Goal: Communication & Community: Ask a question

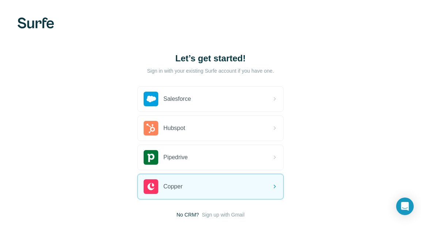
scroll to position [34, 0]
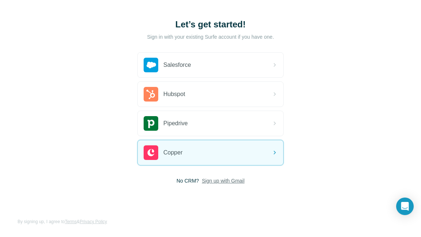
click at [210, 182] on span "Sign up with Gmail" at bounding box center [223, 180] width 43 height 7
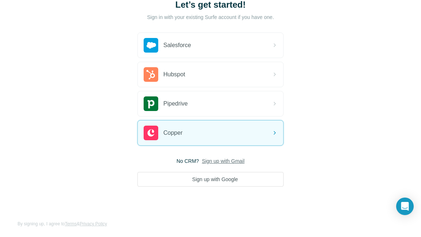
scroll to position [56, 0]
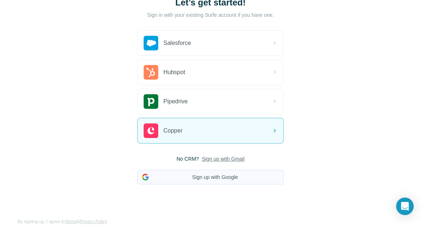
click at [213, 178] on button "Sign up with Google" at bounding box center [210, 177] width 146 height 15
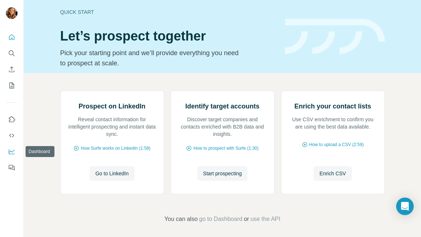
click at [14, 149] on icon "Dashboard" at bounding box center [11, 151] width 7 height 7
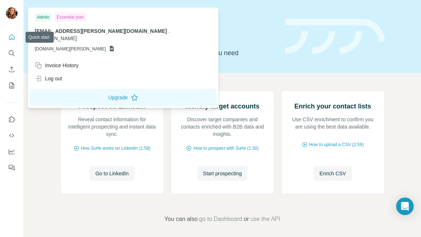
click at [8, 18] on div at bounding box center [12, 13] width 12 height 13
click at [13, 37] on icon "Quick start" at bounding box center [11, 37] width 7 height 7
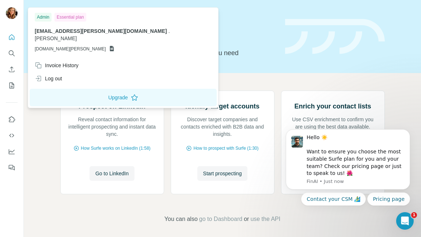
click at [14, 11] on img at bounding box center [12, 13] width 12 height 12
click at [71, 17] on div "Essential plan" at bounding box center [70, 17] width 32 height 9
click at [11, 38] on icon "Quick start" at bounding box center [11, 36] width 5 height 5
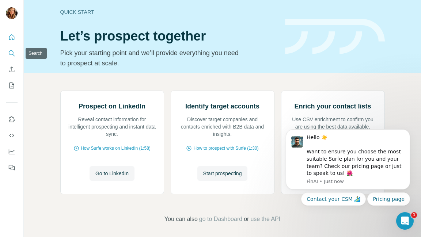
click at [11, 53] on icon "Search" at bounding box center [11, 53] width 7 height 7
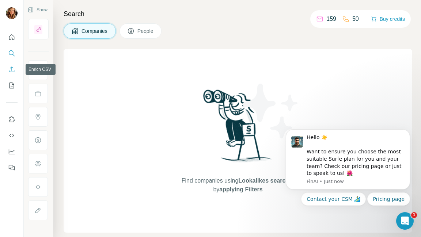
click at [12, 70] on icon "Enrich CSV" at bounding box center [11, 69] width 7 height 7
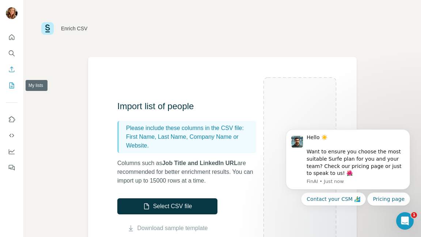
click at [16, 90] on button "My lists" at bounding box center [12, 85] width 12 height 13
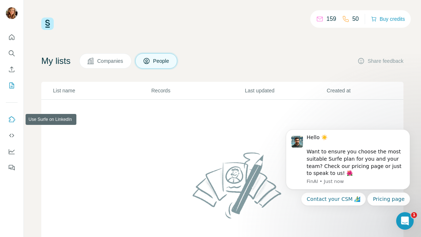
click at [12, 120] on icon "Use Surfe on LinkedIn" at bounding box center [11, 119] width 7 height 7
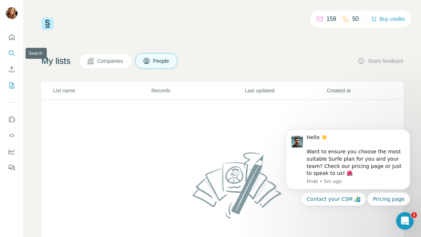
click at [10, 54] on icon "Search" at bounding box center [11, 53] width 7 height 7
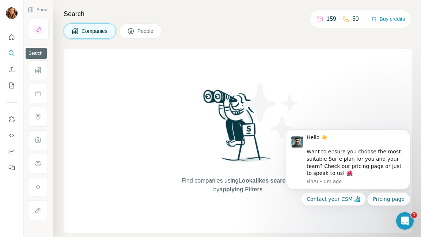
click at [10, 53] on icon "Search" at bounding box center [11, 53] width 7 height 7
click at [13, 52] on icon "Search" at bounding box center [11, 53] width 7 height 7
click at [401, 217] on icon "Open Intercom Messenger" at bounding box center [404, 220] width 12 height 12
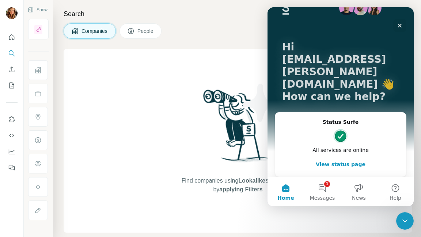
scroll to position [29, 0]
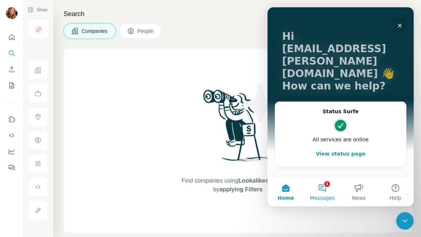
click at [325, 189] on button "1 Messages" at bounding box center [322, 191] width 37 height 29
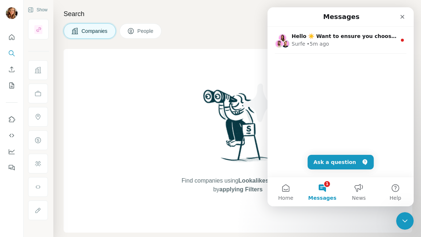
click at [344, 92] on div "Hello ☀️ Want to ensure you choose the most suitable Surfe plan for you and you…" at bounding box center [341, 102] width 146 height 150
click at [342, 163] on button "Ask a question" at bounding box center [341, 162] width 66 height 15
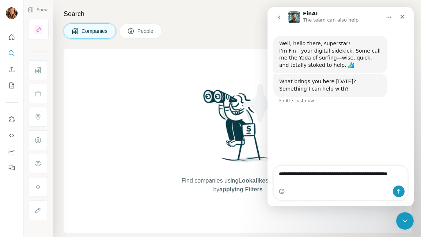
type textarea "**********"
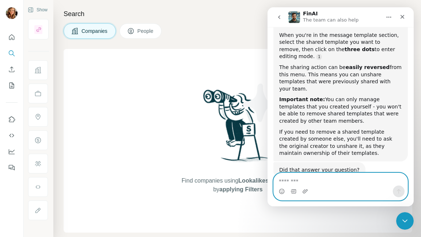
scroll to position [140, 0]
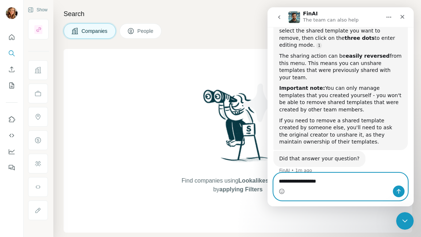
type textarea "**********"
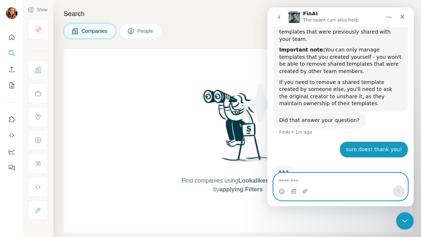
scroll to position [186, 0]
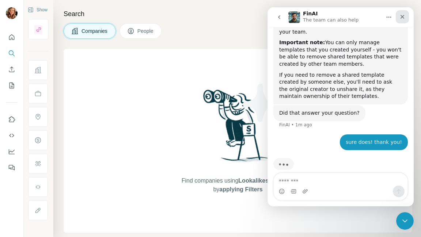
click at [403, 15] on icon "Close" at bounding box center [402, 17] width 6 height 6
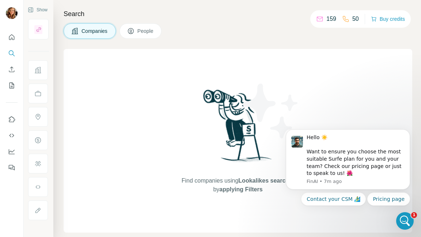
scroll to position [0, 0]
